Goal: Information Seeking & Learning: Find specific fact

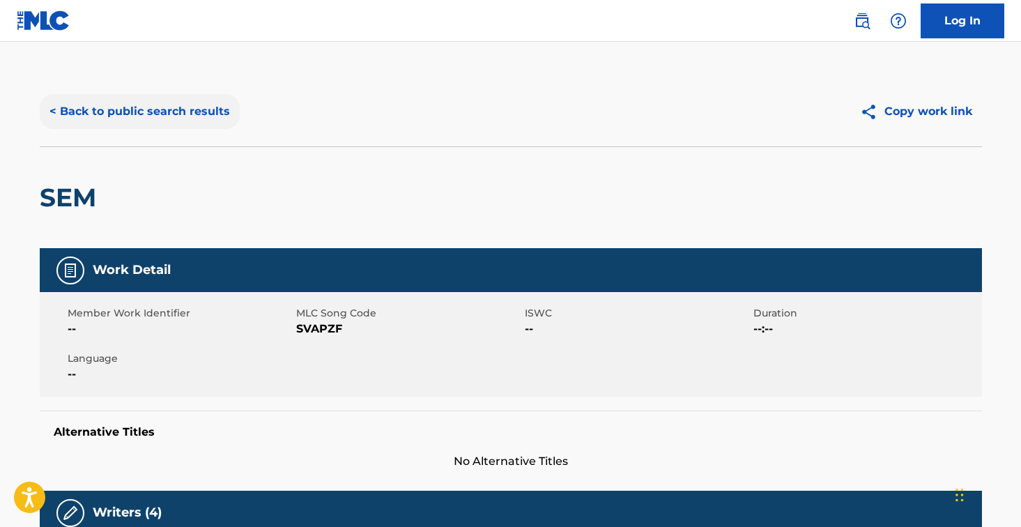
click at [169, 118] on button "< Back to public search results" at bounding box center [140, 111] width 200 height 35
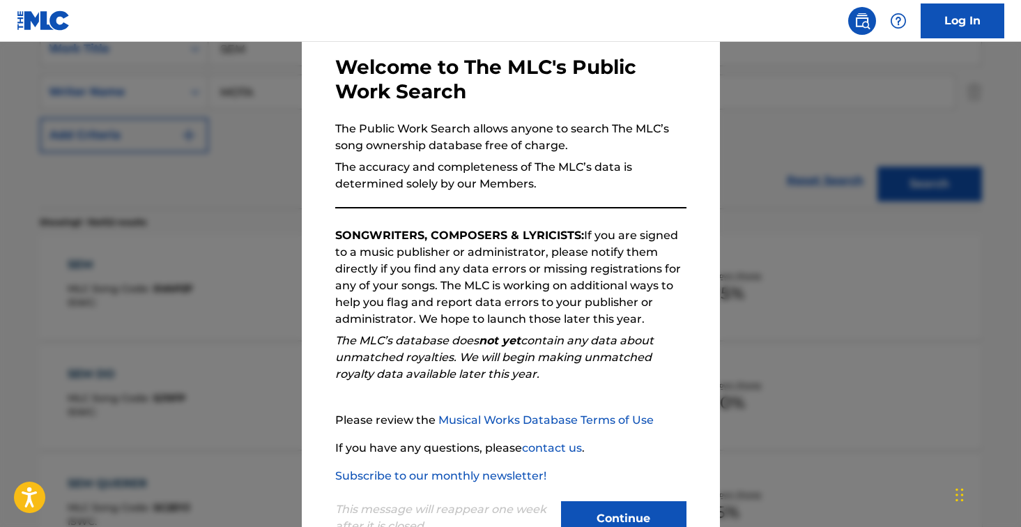
scroll to position [111, 0]
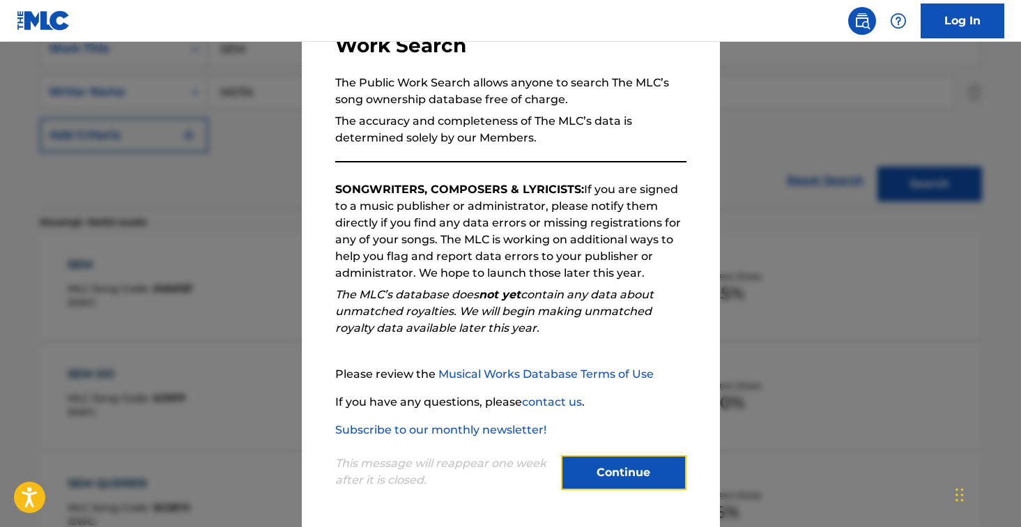
click at [645, 482] on button "Continue" at bounding box center [623, 472] width 125 height 35
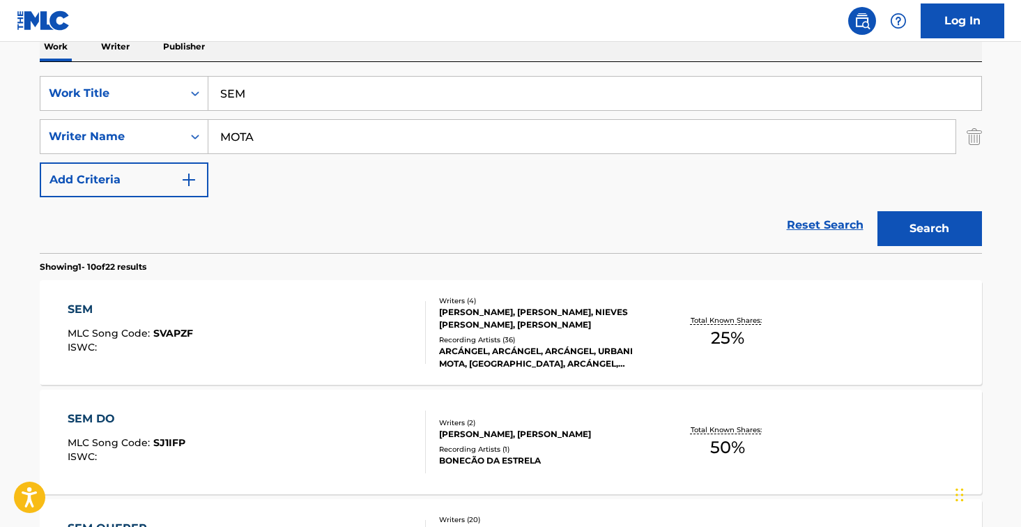
scroll to position [209, 0]
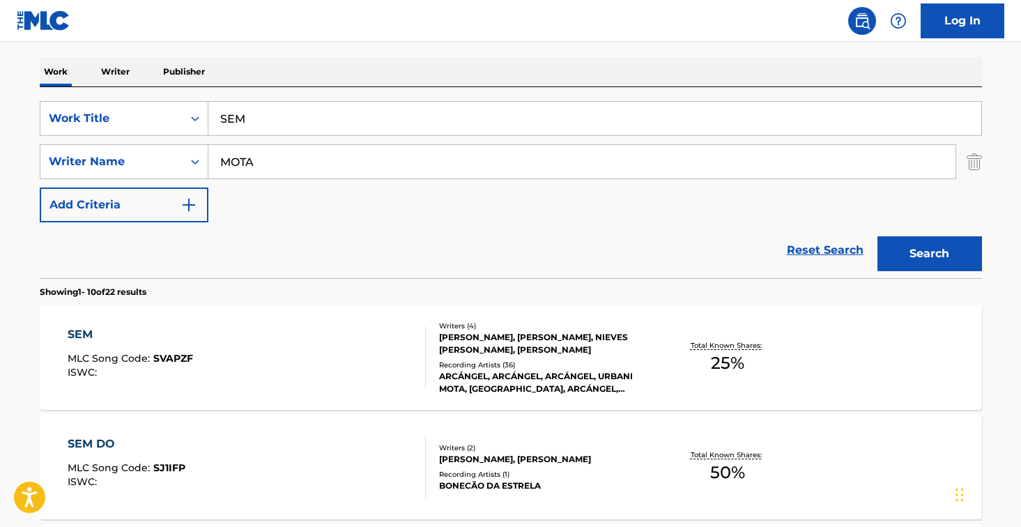
drag, startPoint x: 303, startPoint y: 130, endPoint x: 223, endPoint y: 94, distance: 87.7
click at [223, 94] on div "SearchWithCriteriaa7d7897b-59bc-4d3e-9618-753b034b3a30 Work Title SEM SearchWit…" at bounding box center [511, 182] width 942 height 191
type input "zona remix"
click at [877, 236] on button "Search" at bounding box center [929, 253] width 105 height 35
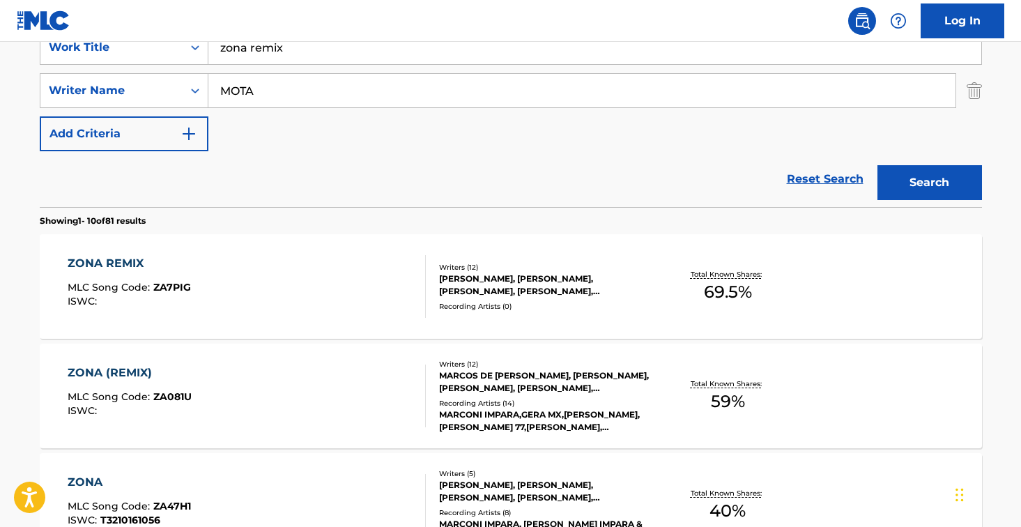
scroll to position [348, 0]
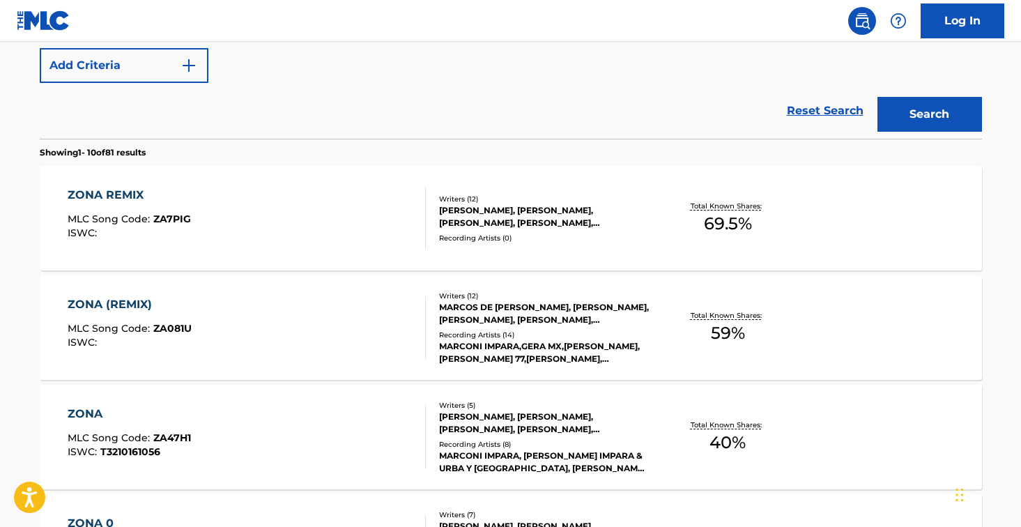
click at [356, 238] on div "ZONA REMIX MLC Song Code : ZA7PIG ISWC :" at bounding box center [247, 218] width 358 height 63
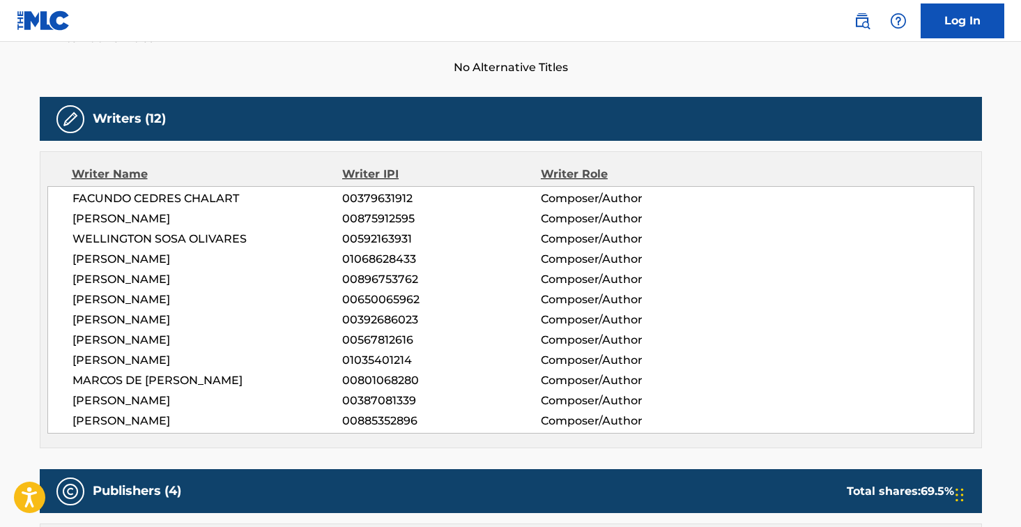
scroll to position [418, 0]
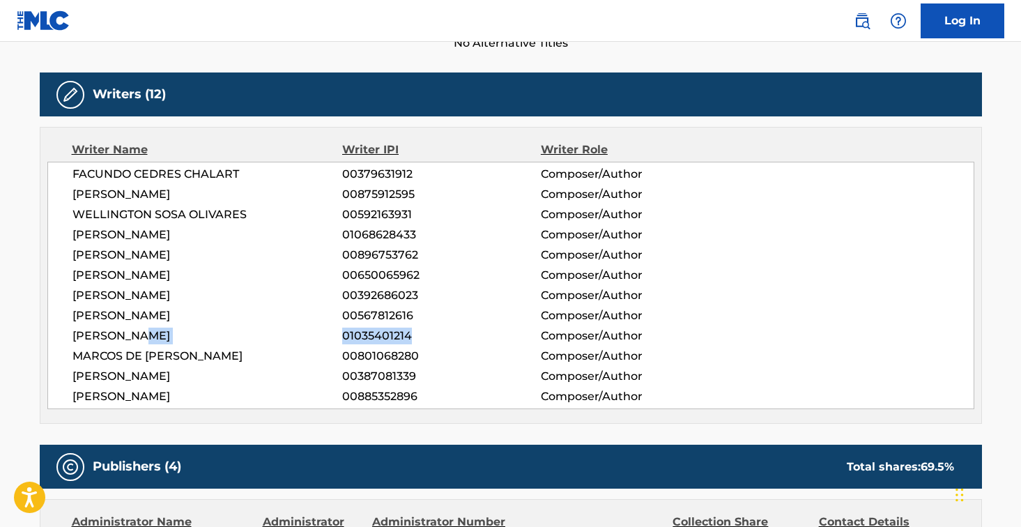
drag, startPoint x: 339, startPoint y: 334, endPoint x: 425, endPoint y: 330, distance: 86.5
click at [425, 330] on div "[PERSON_NAME] 01035401214 Composer/Author" at bounding box center [522, 335] width 901 height 17
copy div "01035401214"
click at [383, 339] on span "01035401214" at bounding box center [441, 335] width 198 height 17
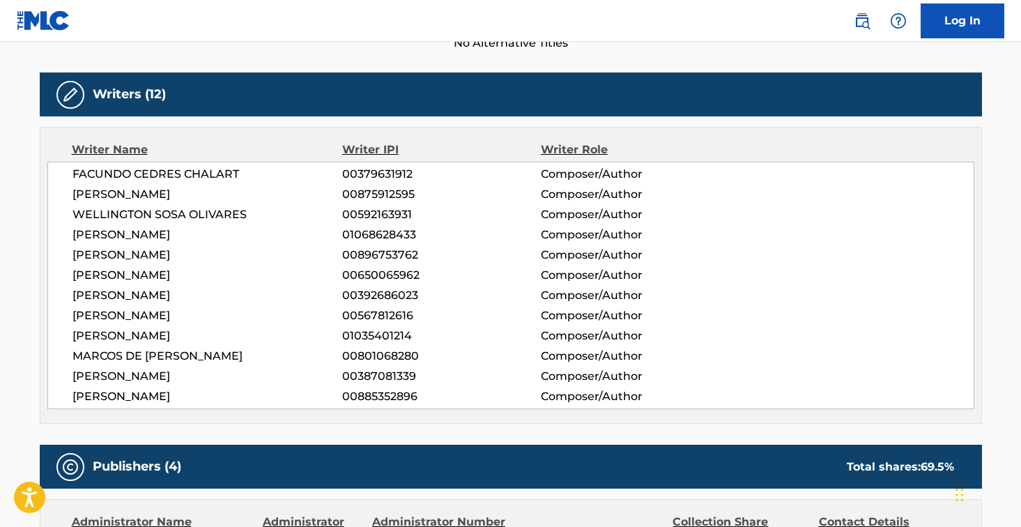
click at [378, 231] on span "01068628433" at bounding box center [441, 234] width 198 height 17
click at [373, 233] on span "01068628433" at bounding box center [441, 234] width 198 height 17
copy span "01068628433"
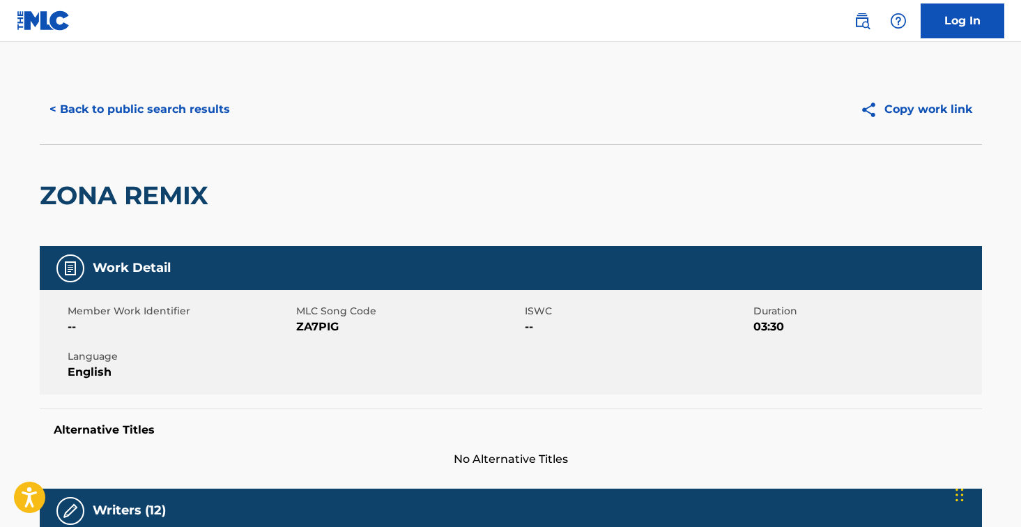
scroll to position [0, 0]
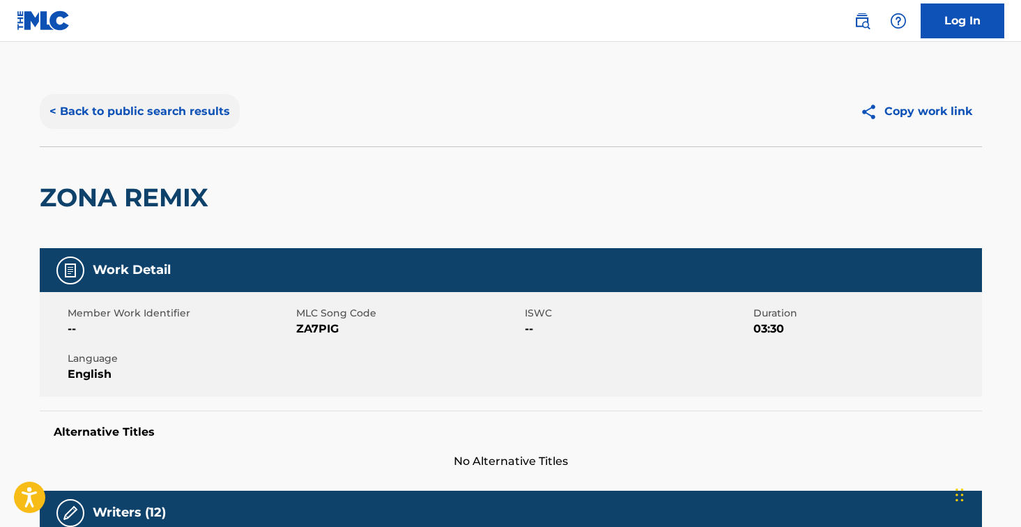
click at [108, 112] on button "< Back to public search results" at bounding box center [140, 111] width 200 height 35
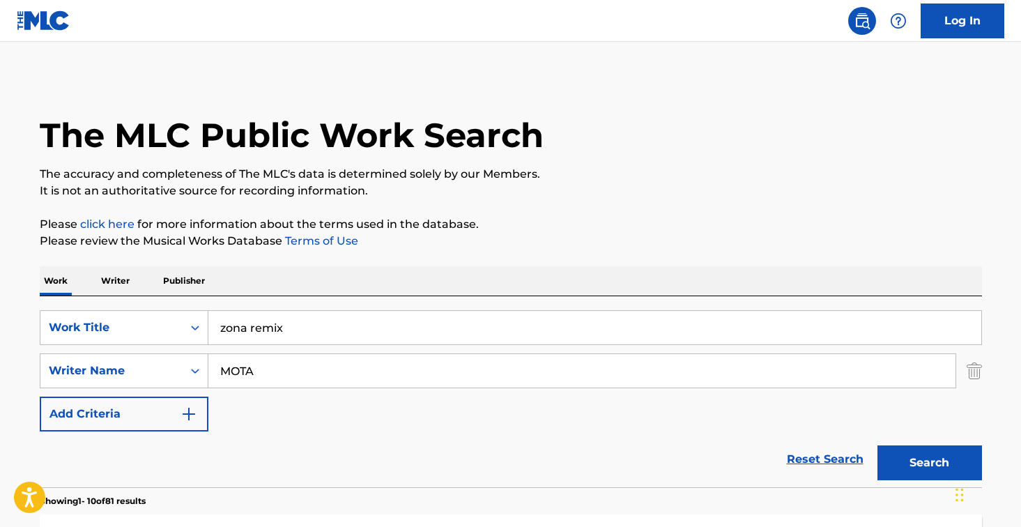
drag, startPoint x: 299, startPoint y: 334, endPoint x: 174, endPoint y: 286, distance: 133.4
click at [877, 445] on button "Search" at bounding box center [929, 462] width 105 height 35
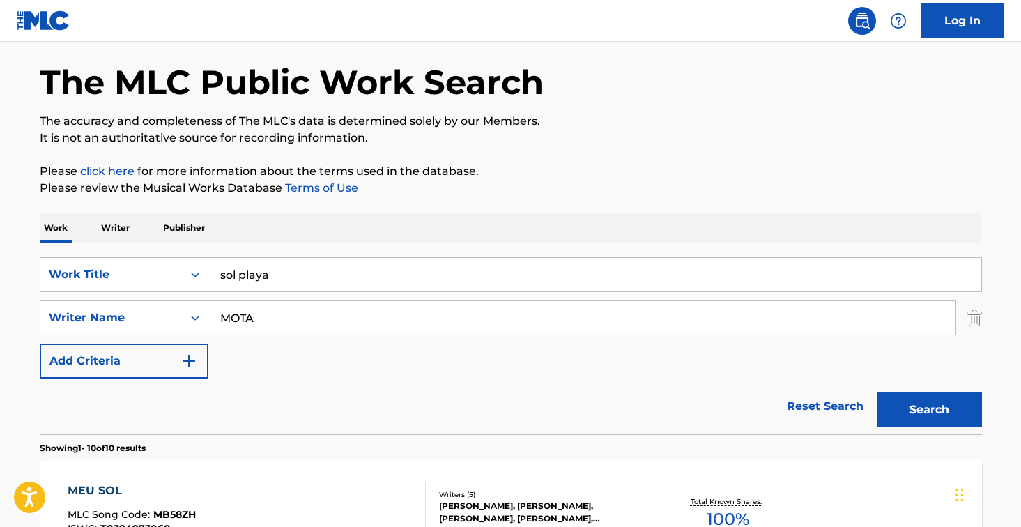
scroll to position [31, 0]
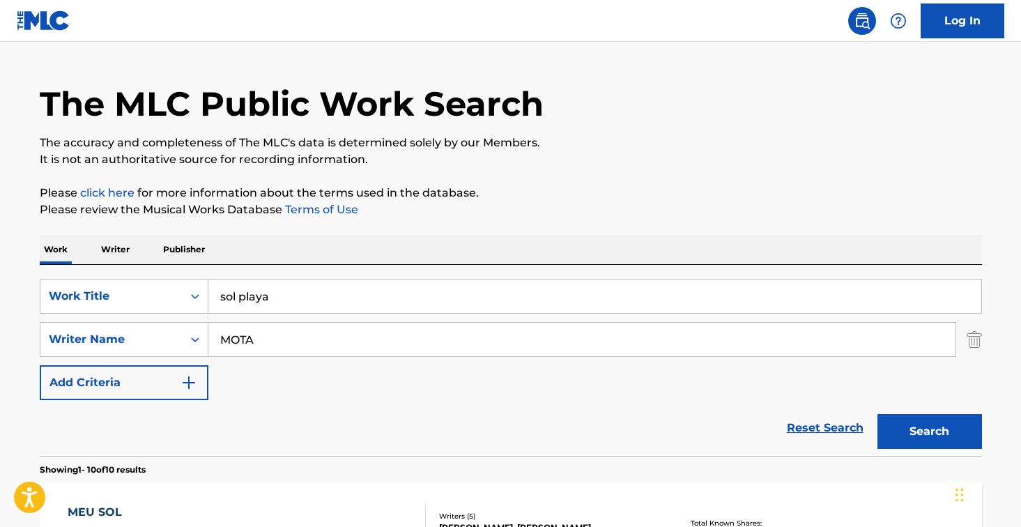
drag, startPoint x: 282, startPoint y: 298, endPoint x: 177, endPoint y: 257, distance: 113.0
click at [877, 414] on button "Search" at bounding box center [929, 431] width 105 height 35
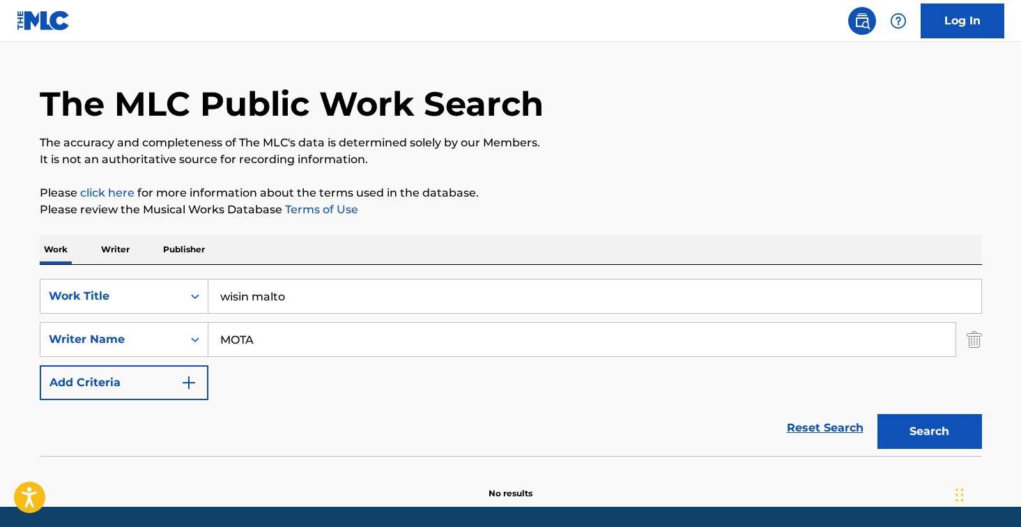
drag, startPoint x: 294, startPoint y: 295, endPoint x: 249, endPoint y: 288, distance: 45.2
click at [250, 287] on input "wisin malto" at bounding box center [594, 295] width 773 height 33
click at [877, 414] on button "Search" at bounding box center [929, 431] width 105 height 35
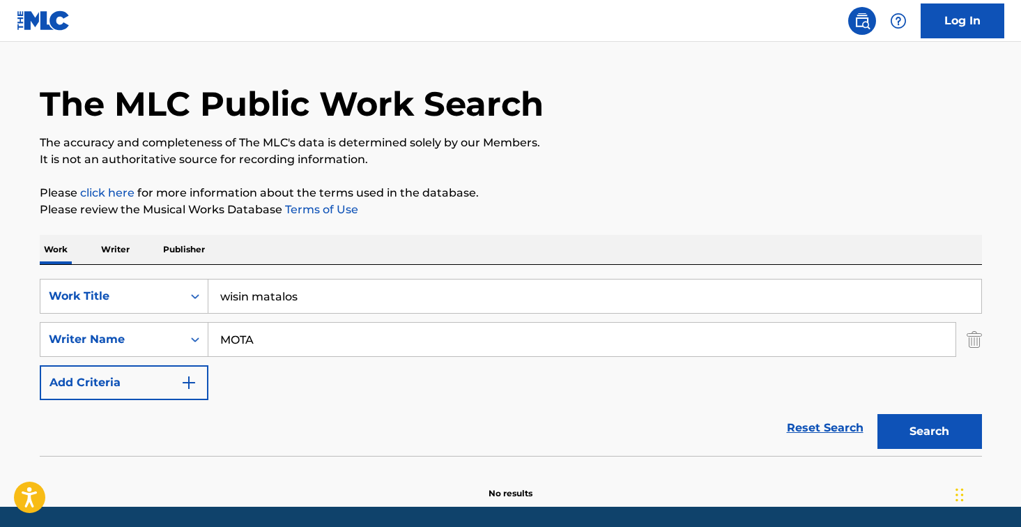
type input "wisin matalos"
click at [877, 414] on button "Search" at bounding box center [929, 431] width 105 height 35
